Goal: Task Accomplishment & Management: Use online tool/utility

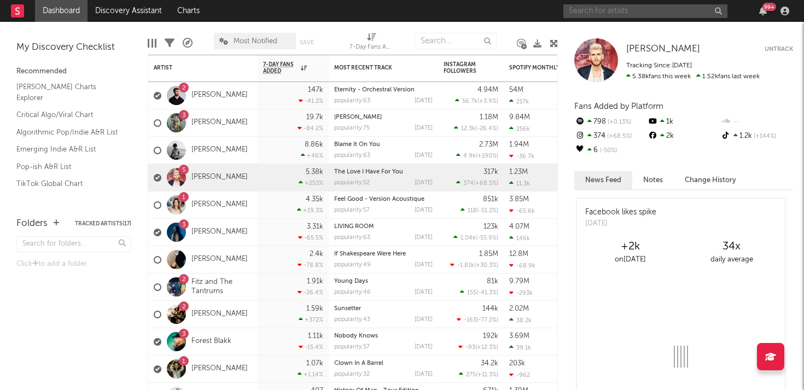
click at [637, 9] on input "text" at bounding box center [645, 11] width 164 height 14
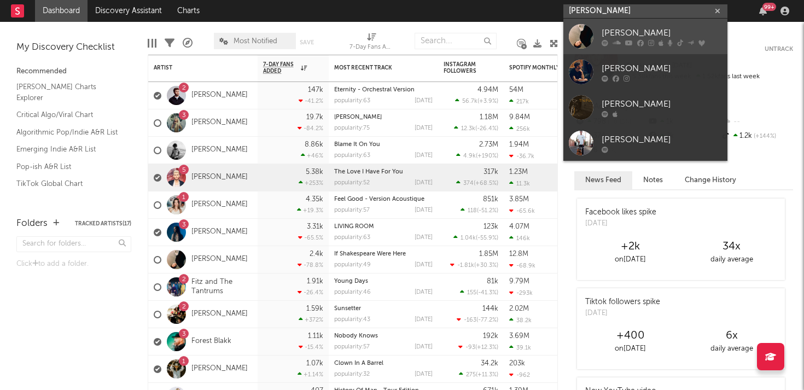
type input "[PERSON_NAME]"
click at [640, 31] on div "[PERSON_NAME]" at bounding box center [662, 32] width 120 height 13
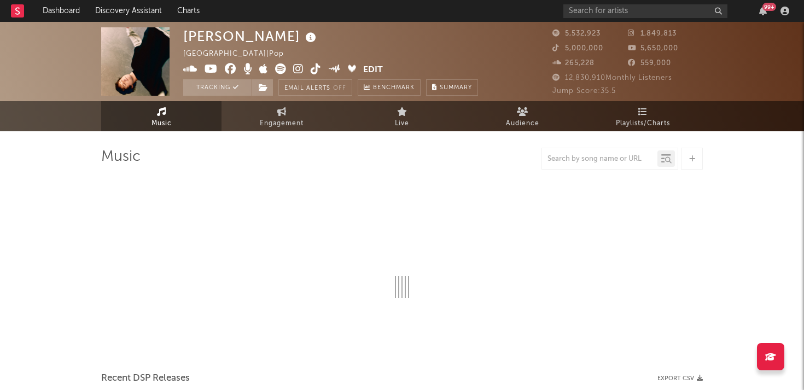
select select "6m"
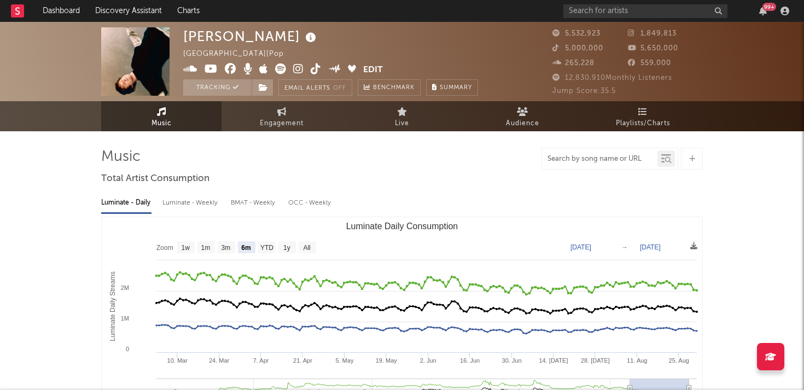
click at [563, 161] on input "text" at bounding box center [599, 159] width 115 height 9
click at [574, 158] on input "text" at bounding box center [599, 159] width 115 height 9
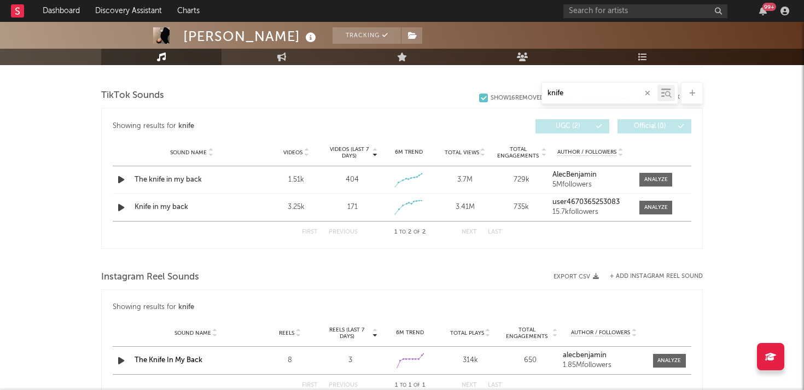
scroll to position [525, 0]
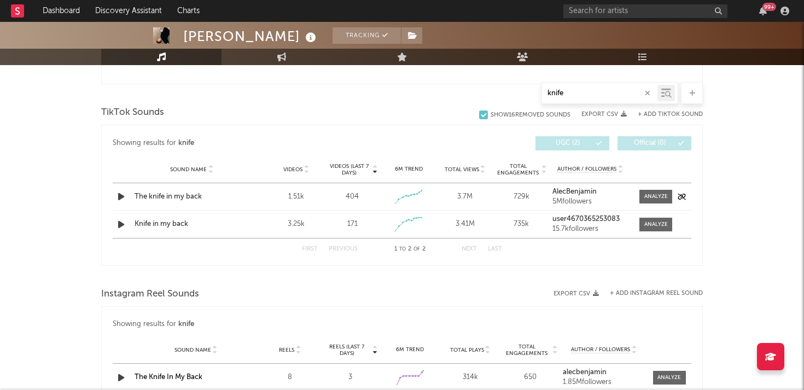
type input "knife"
click at [379, 200] on div "Videos (last 7 days) 404" at bounding box center [352, 196] width 56 height 11
click at [391, 203] on div "Created with Highcharts 10.3.3" at bounding box center [409, 197] width 51 height 20
click at [644, 195] on div at bounding box center [656, 197] width 24 height 8
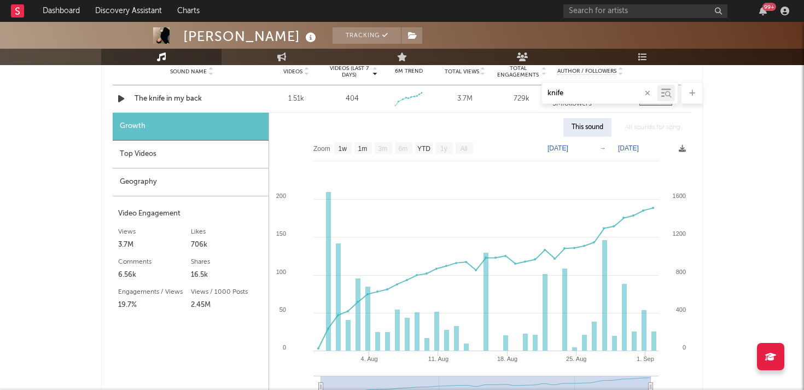
scroll to position [620, 0]
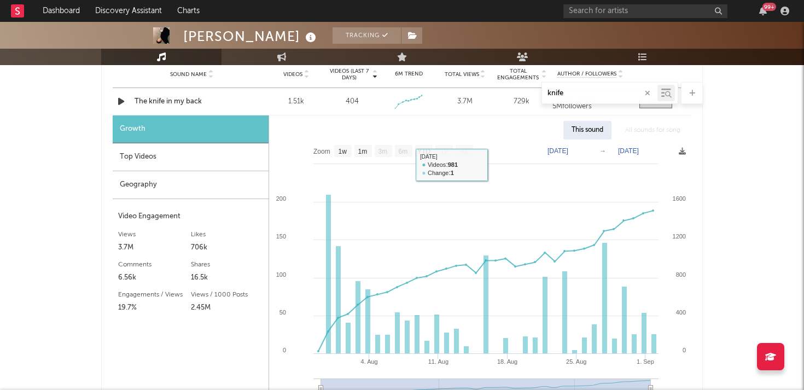
click at [367, 149] on text "1m" at bounding box center [362, 152] width 9 height 8
select select "1m"
type input "[DATE]"
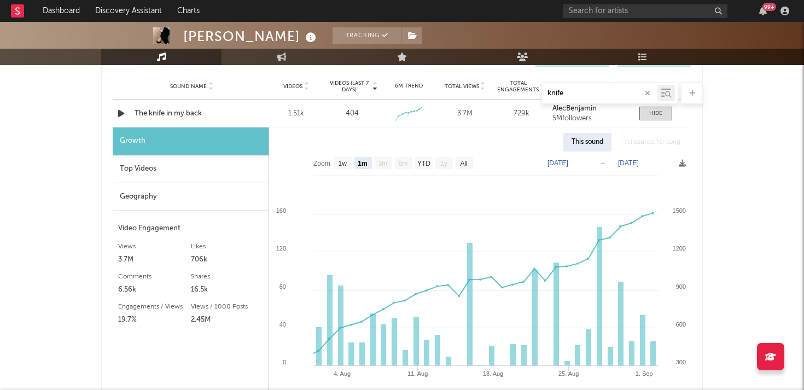
scroll to position [606, 0]
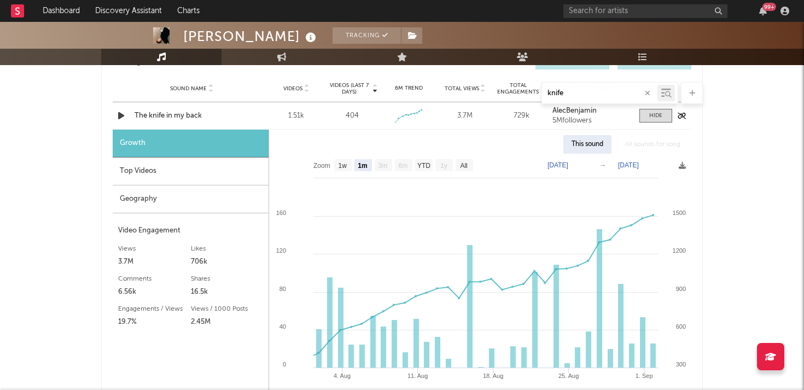
click at [272, 119] on div "1.51k" at bounding box center [296, 116] width 51 height 11
click at [283, 119] on div "1.51k" at bounding box center [296, 116] width 51 height 11
click at [307, 115] on div "1.51k" at bounding box center [296, 116] width 51 height 11
click at [722, 130] on div "[PERSON_NAME] Tracking [GEOGRAPHIC_DATA] | Pop Edit Tracking Email Alerts Off B…" at bounding box center [402, 179] width 804 height 1526
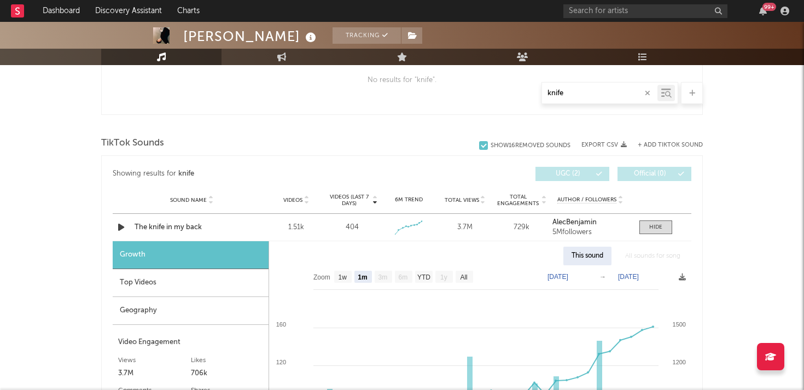
scroll to position [479, 0]
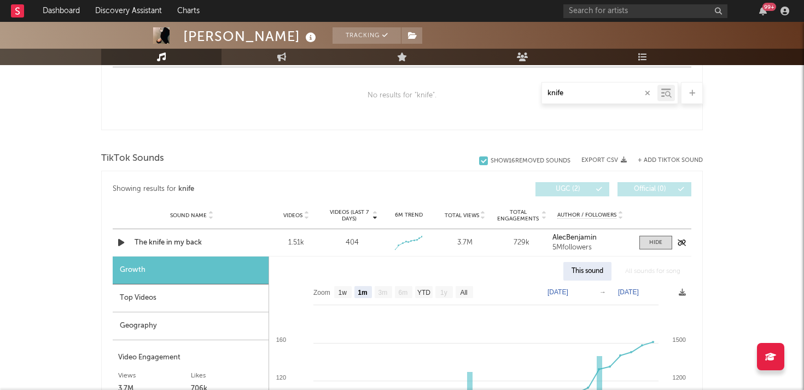
click at [513, 238] on div "729k" at bounding box center [521, 242] width 51 height 11
click at [522, 246] on div "729k" at bounding box center [521, 242] width 51 height 11
click at [669, 160] on button "+ Add TikTok Sound" at bounding box center [670, 161] width 65 height 6
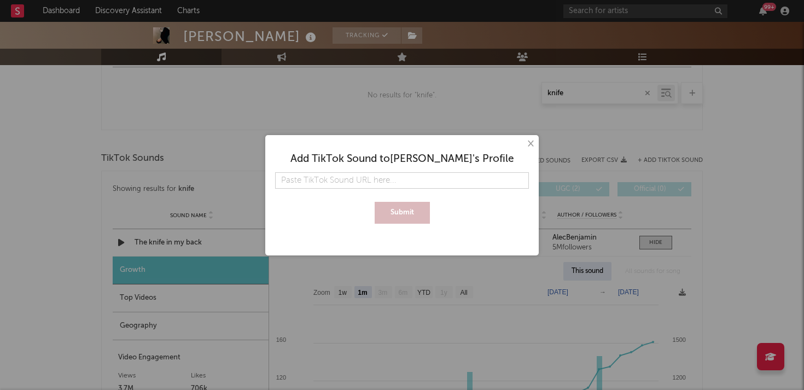
click at [529, 143] on button "×" at bounding box center [530, 144] width 12 height 12
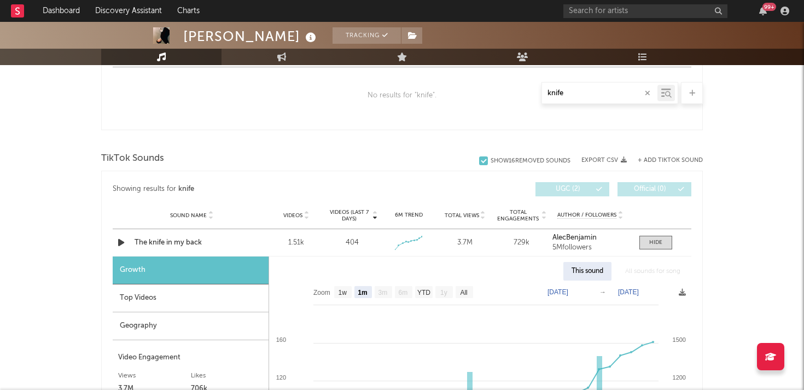
click at [155, 185] on div "Showing results for knife" at bounding box center [257, 189] width 289 height 14
click at [177, 236] on div "Sound Name The knife in my back Videos 1.51k Videos (last 7 days) 404 Weekly Gr…" at bounding box center [402, 242] width 579 height 27
click at [204, 249] on div "Sound Name The knife in my back Videos 1.51k Videos (last 7 days) 404 Weekly Gr…" at bounding box center [402, 242] width 579 height 27
click at [683, 248] on div "Sound Name The knife in my back Videos 1.51k Videos (last 7 days) 404 Weekly Gr…" at bounding box center [402, 242] width 579 height 27
click at [684, 247] on div "Sound Name The knife in my back Videos 1.51k Videos (last 7 days) 404 Weekly Gr…" at bounding box center [402, 242] width 579 height 27
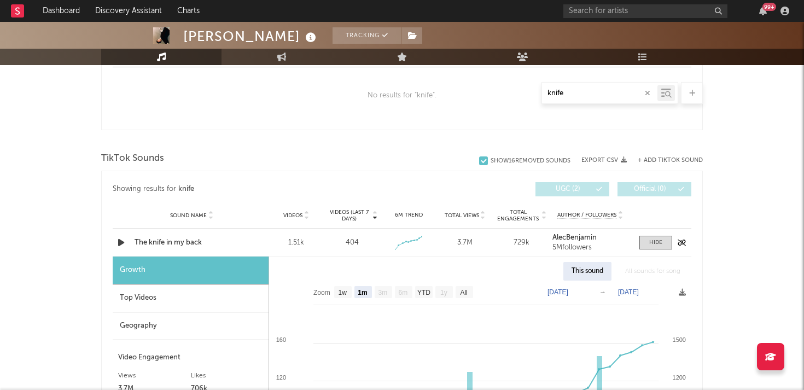
click at [683, 247] on div "Sound Name The knife in my back Videos 1.51k Videos (last 7 days) 404 Weekly Gr…" at bounding box center [402, 242] width 579 height 27
click at [681, 242] on icon "button" at bounding box center [682, 243] width 8 height 7
click at [426, 242] on div "Created with Highcharts 10.3.3" at bounding box center [409, 243] width 51 height 20
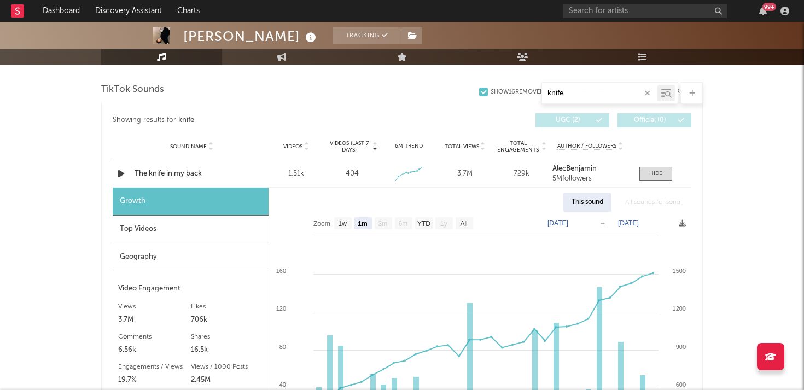
scroll to position [536, 0]
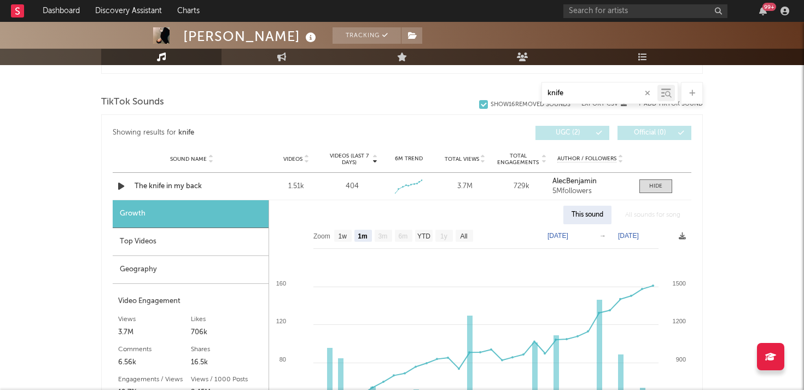
click at [689, 97] on div at bounding box center [692, 93] width 22 height 22
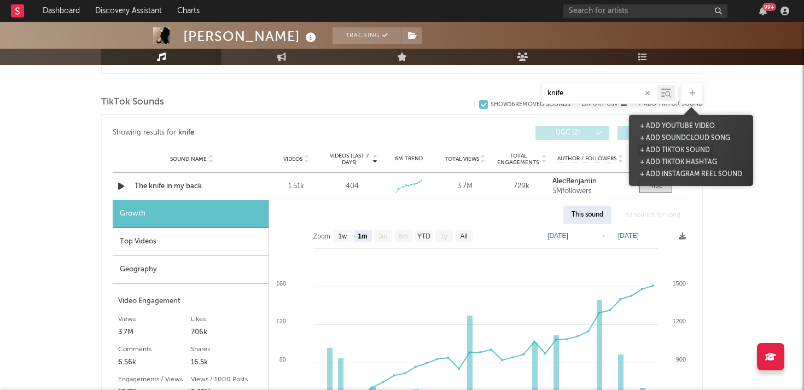
click at [692, 148] on button "+ Add TikTok Sound" at bounding box center [674, 150] width 75 height 12
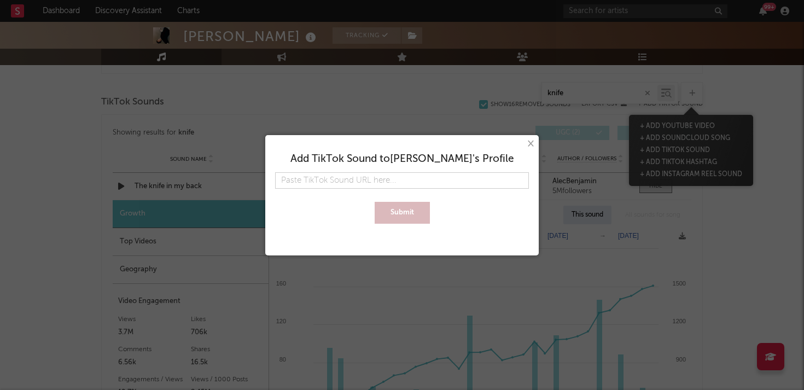
type input "[URL][DOMAIN_NAME]"
click at [410, 210] on button "Submit" at bounding box center [402, 213] width 55 height 22
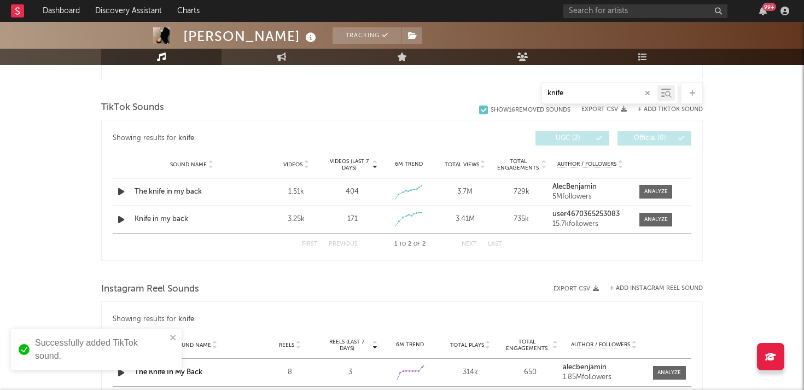
scroll to position [528, 0]
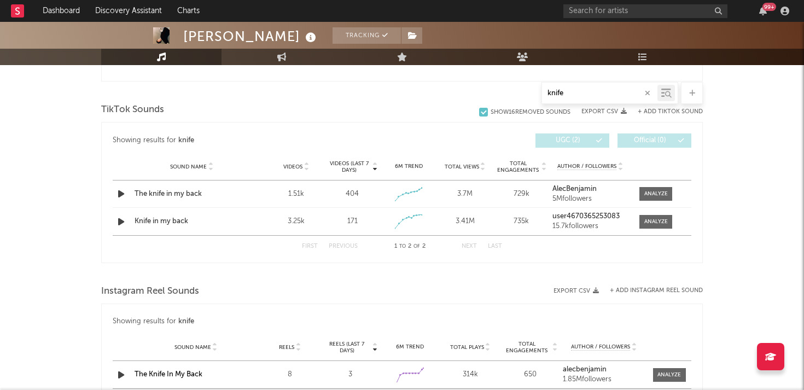
click at [677, 107] on div "+ Add TikTok Sound" at bounding box center [665, 111] width 76 height 11
click at [666, 112] on button "+ Add TikTok Sound" at bounding box center [670, 112] width 65 height 6
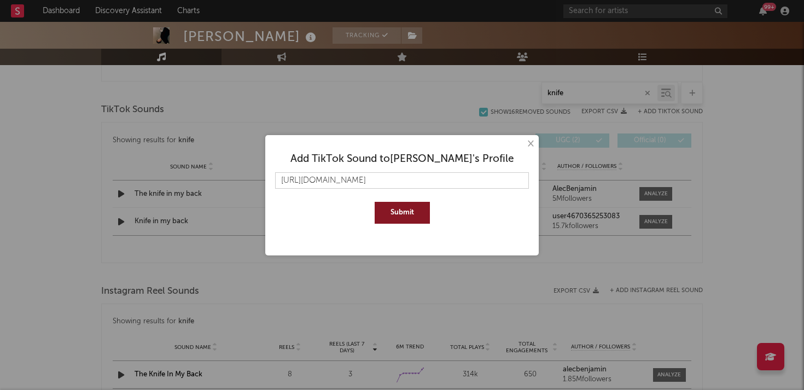
scroll to position [0, 16]
type input "[URL][DOMAIN_NAME]"
click at [402, 214] on button "Submit" at bounding box center [402, 213] width 55 height 22
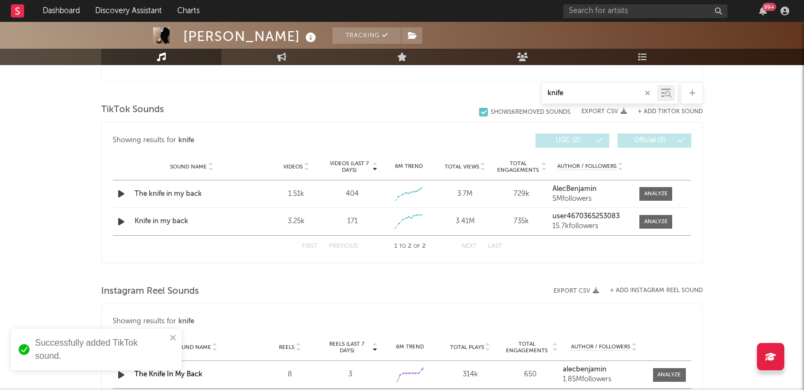
click at [566, 87] on div "knife" at bounding box center [599, 93] width 115 height 14
click at [574, 90] on input "knife" at bounding box center [599, 93] width 115 height 9
type input "knife"
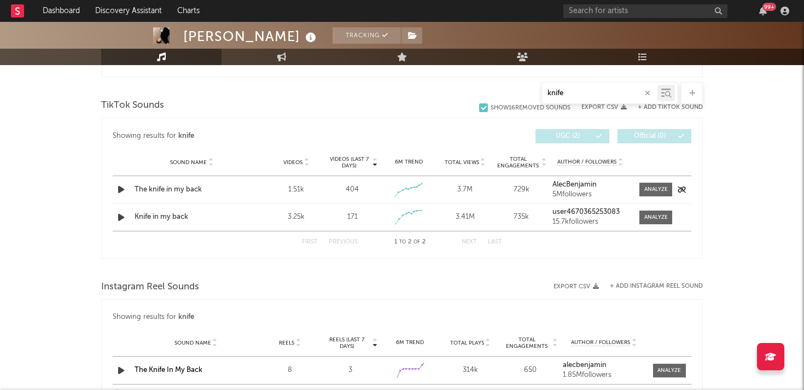
click at [580, 188] on link "AlecBenjamin" at bounding box center [591, 185] width 76 height 8
click at [438, 190] on div "Total Views 3.7M" at bounding box center [465, 189] width 56 height 11
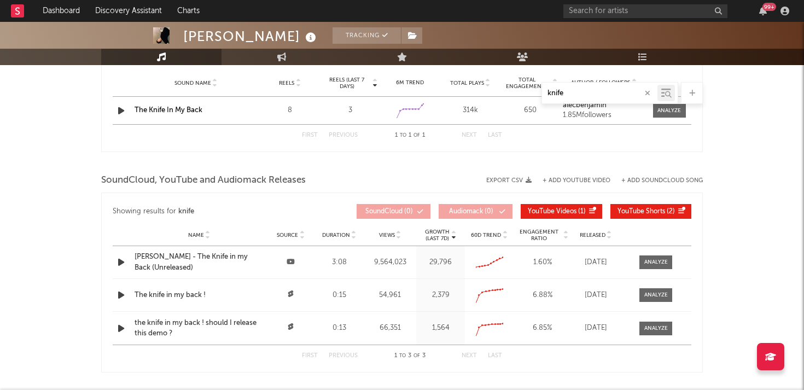
scroll to position [802, 0]
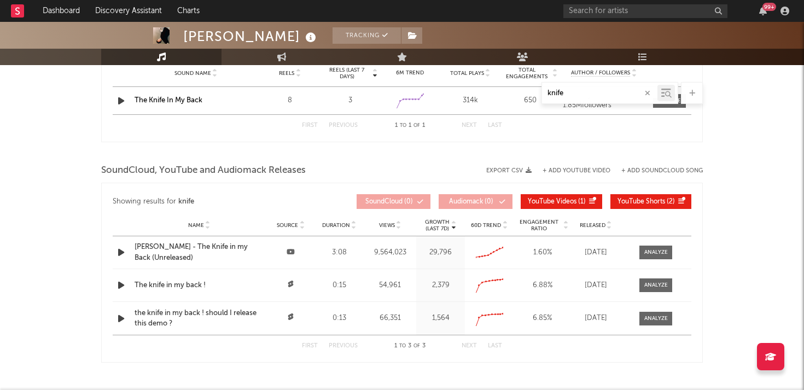
click at [313, 254] on div "Source" at bounding box center [290, 252] width 49 height 11
click at [666, 252] on div at bounding box center [656, 252] width 24 height 8
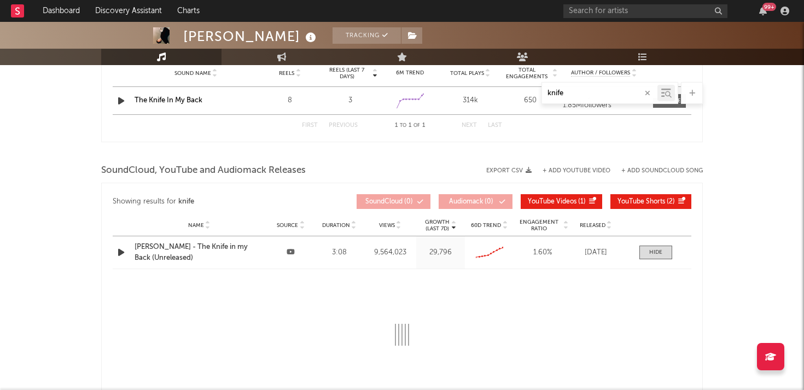
select select "6m"
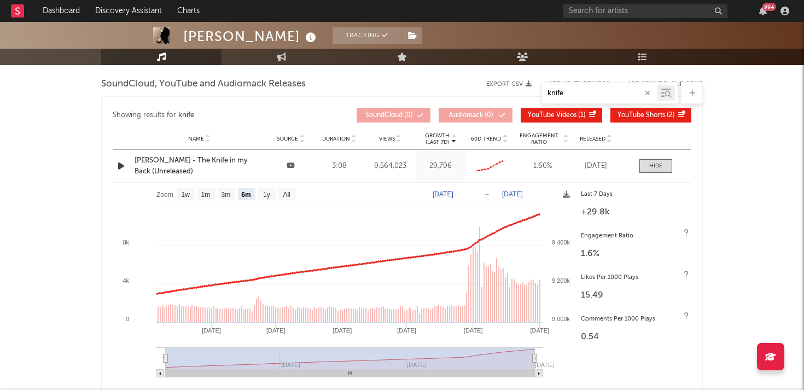
scroll to position [886, 0]
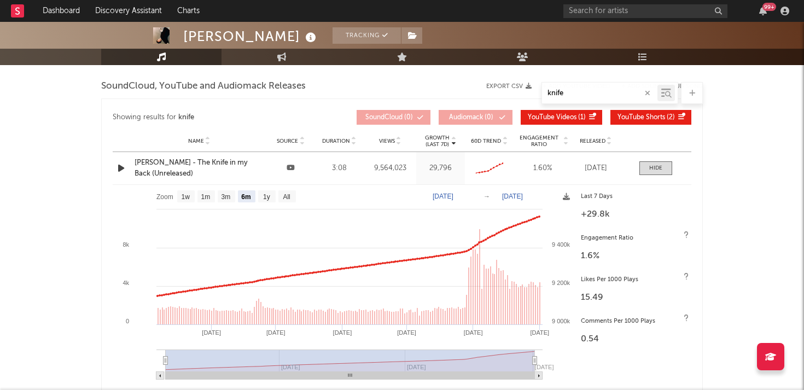
click at [439, 196] on text "[DATE]" at bounding box center [443, 197] width 21 height 8
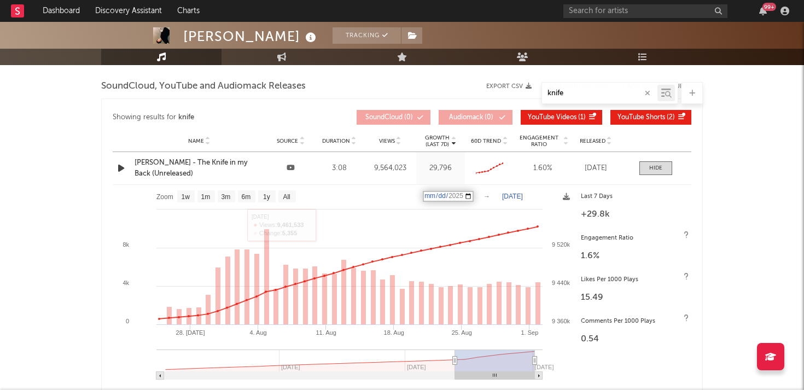
type input "[DATE]"
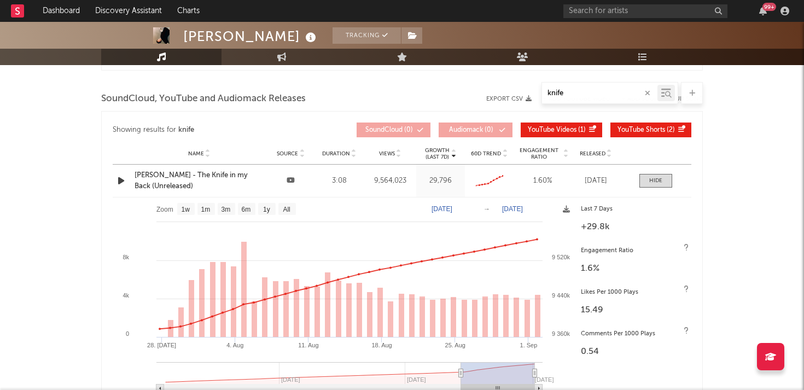
scroll to position [877, 0]
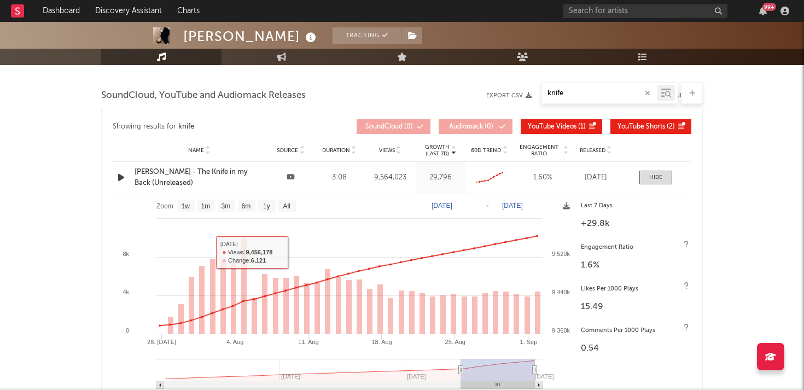
click at [291, 176] on icon at bounding box center [291, 176] width 8 height 7
click at [165, 171] on div "[PERSON_NAME] - The Knife in my Back (Unreleased)" at bounding box center [199, 177] width 129 height 21
click at [160, 175] on div "[PERSON_NAME] - The Knife in my Back (Unreleased)" at bounding box center [199, 177] width 129 height 21
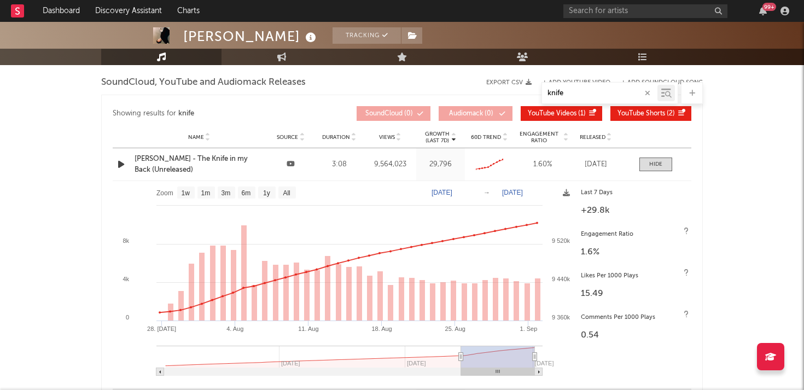
scroll to position [891, 0]
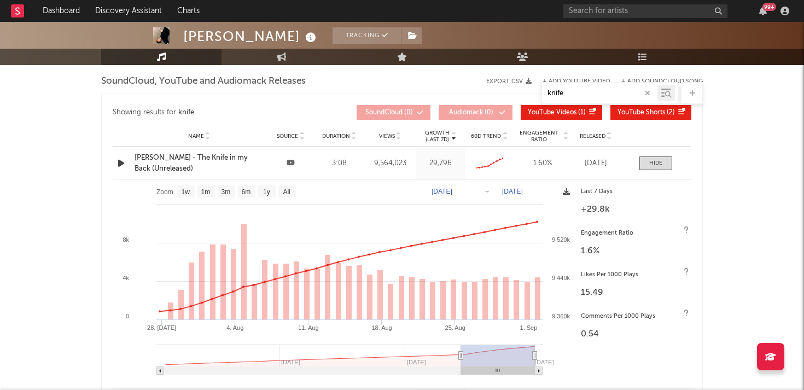
click at [567, 193] on icon at bounding box center [566, 191] width 7 height 7
click at [512, 226] on span "Download as PNG" at bounding box center [514, 223] width 109 height 19
click at [570, 192] on icon at bounding box center [566, 191] width 7 height 7
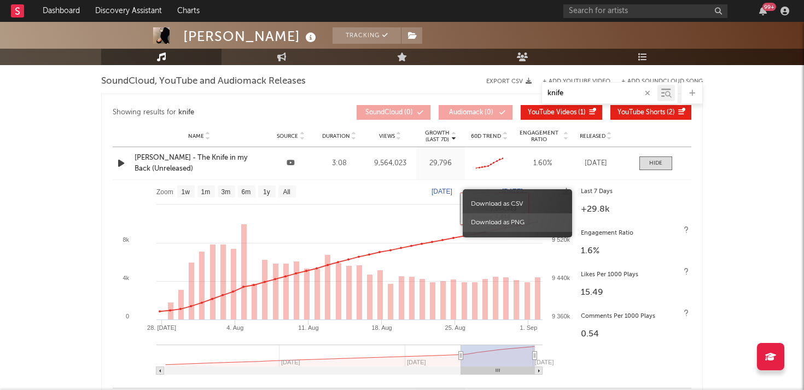
click at [518, 225] on span "Download as PNG" at bounding box center [517, 222] width 109 height 19
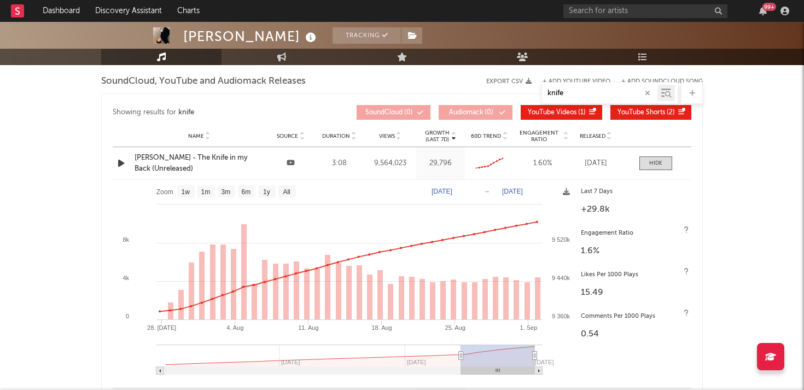
click at [166, 164] on div "[PERSON_NAME] - The Knife in my Back (Unreleased)" at bounding box center [199, 163] width 129 height 21
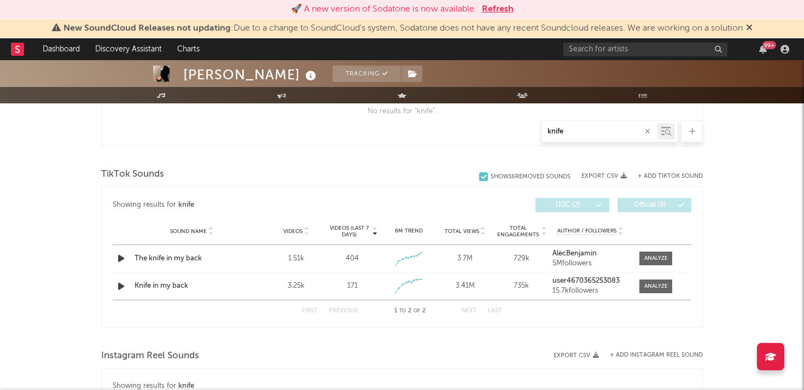
scroll to position [422, 0]
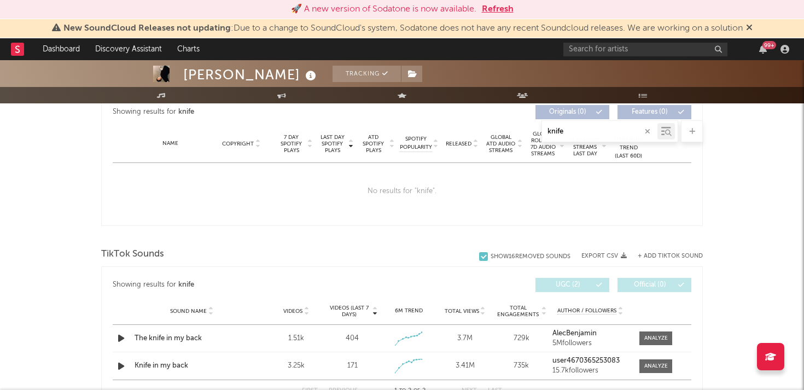
click at [503, 6] on button "Refresh" at bounding box center [498, 9] width 32 height 13
